Goal: Task Accomplishment & Management: Manage account settings

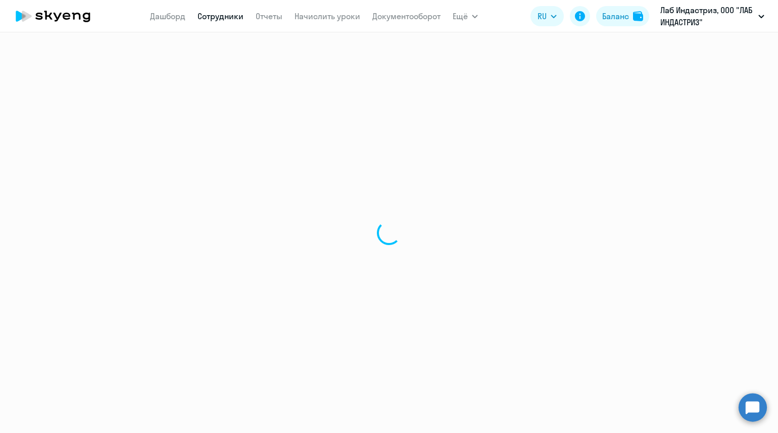
select select "30"
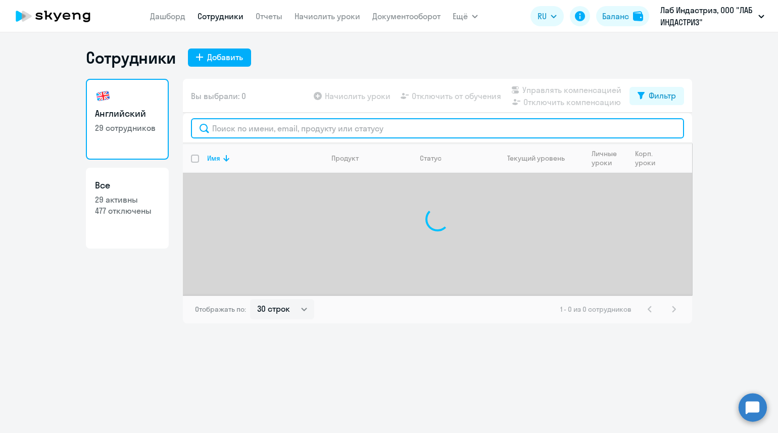
click at [223, 130] on input "text" at bounding box center [437, 128] width 493 height 20
paste input "[PERSON_NAME][EMAIL_ADDRESS][DOMAIN_NAME]"
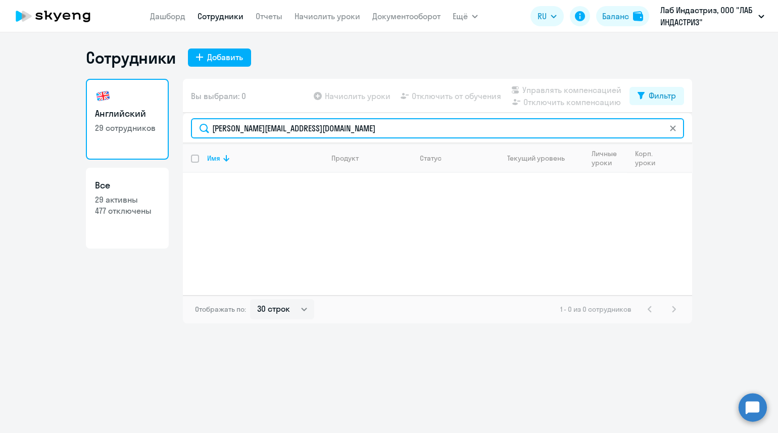
drag, startPoint x: 344, startPoint y: 127, endPoint x: 202, endPoint y: 133, distance: 142.1
click at [202, 133] on input "[PERSON_NAME][EMAIL_ADDRESS][DOMAIN_NAME]" at bounding box center [437, 128] width 493 height 20
paste input "[PERSON_NAME].sergee"
drag, startPoint x: 359, startPoint y: 129, endPoint x: 189, endPoint y: 127, distance: 169.2
click at [190, 127] on div "[PERSON_NAME][EMAIL_ADDRESS][DOMAIN_NAME]" at bounding box center [437, 128] width 509 height 30
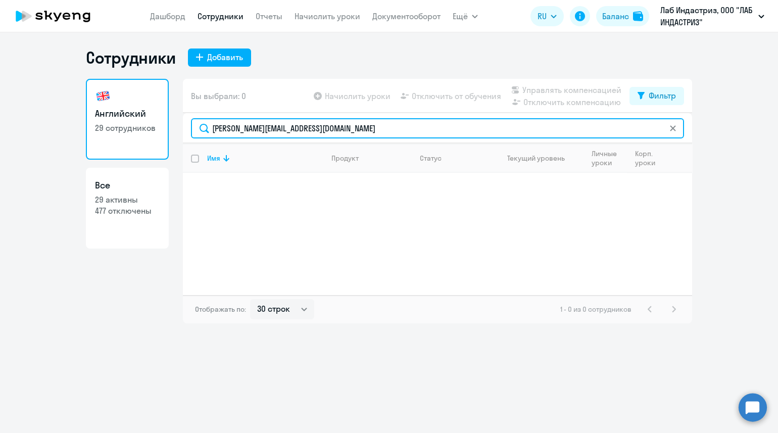
paste input "alina.dosano"
drag, startPoint x: 348, startPoint y: 128, endPoint x: 178, endPoint y: 125, distance: 169.8
click at [178, 125] on div "Английский 29 сотрудников Все 29 активны 477 отключены Вы выбрали: 0 Начислить …" at bounding box center [389, 201] width 606 height 244
paste input "polina.aleksee"
drag, startPoint x: 347, startPoint y: 130, endPoint x: 197, endPoint y: 129, distance: 149.5
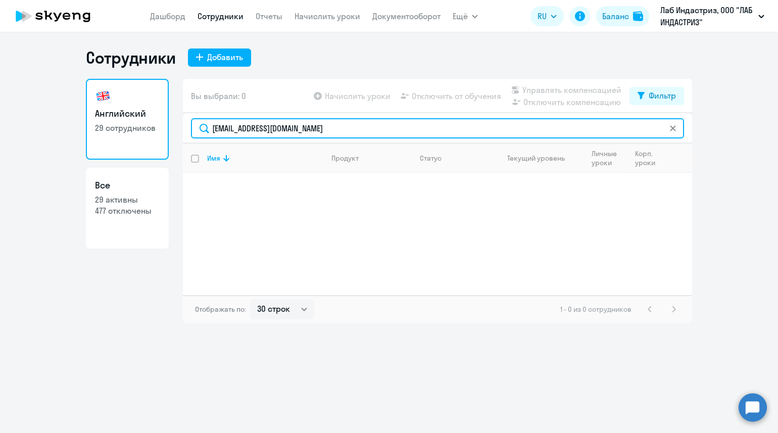
click at [197, 129] on input "[EMAIL_ADDRESS][DOMAIN_NAME]" at bounding box center [437, 128] width 493 height 20
paste input "[PERSON_NAME].milyutin"
drag, startPoint x: 360, startPoint y: 132, endPoint x: 199, endPoint y: 132, distance: 161.1
click at [199, 132] on input "[PERSON_NAME][EMAIL_ADDRESS][DOMAIN_NAME]" at bounding box center [437, 128] width 493 height 20
paste input "[PERSON_NAME][EMAIL_ADDRESS][DOMAIN_NAME]"
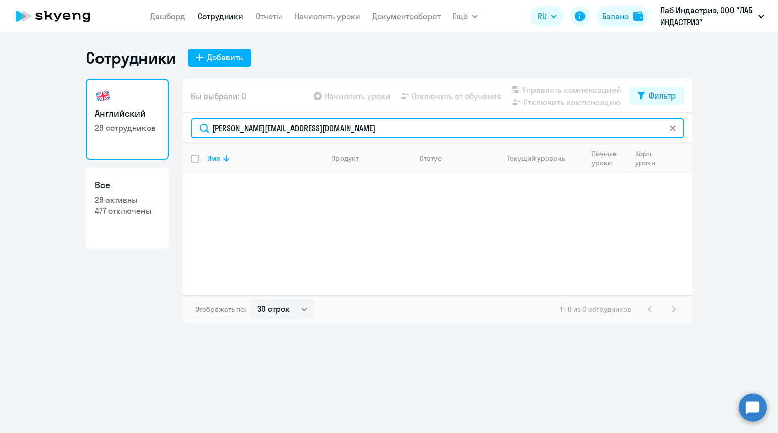
drag, startPoint x: 366, startPoint y: 127, endPoint x: 205, endPoint y: 130, distance: 161.7
click at [205, 130] on input "[PERSON_NAME][EMAIL_ADDRESS][DOMAIN_NAME]" at bounding box center [437, 128] width 493 height 20
paste input "[PERSON_NAME][EMAIL_ADDRESS][DOMAIN_NAME]"
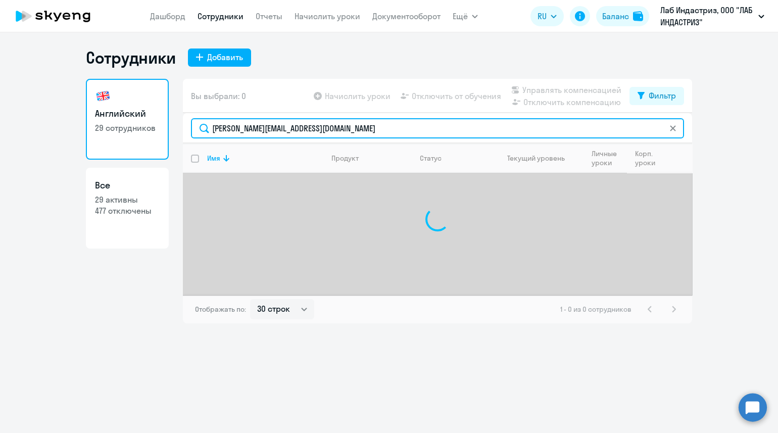
type input "[PERSON_NAME][EMAIL_ADDRESS][DOMAIN_NAME]"
